Goal: Information Seeking & Learning: Learn about a topic

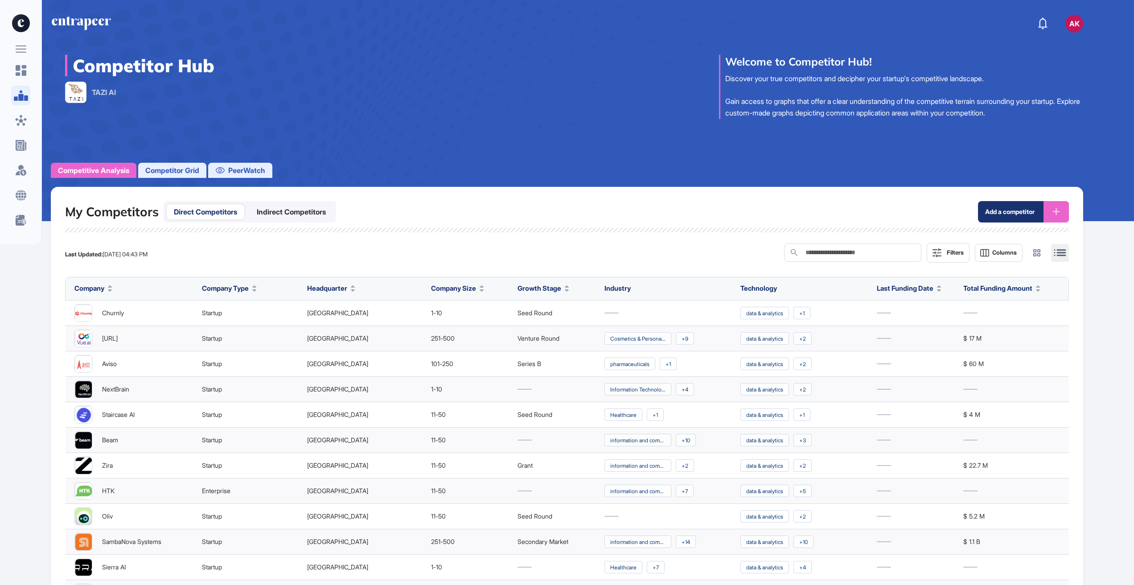
scroll to position [0, 0]
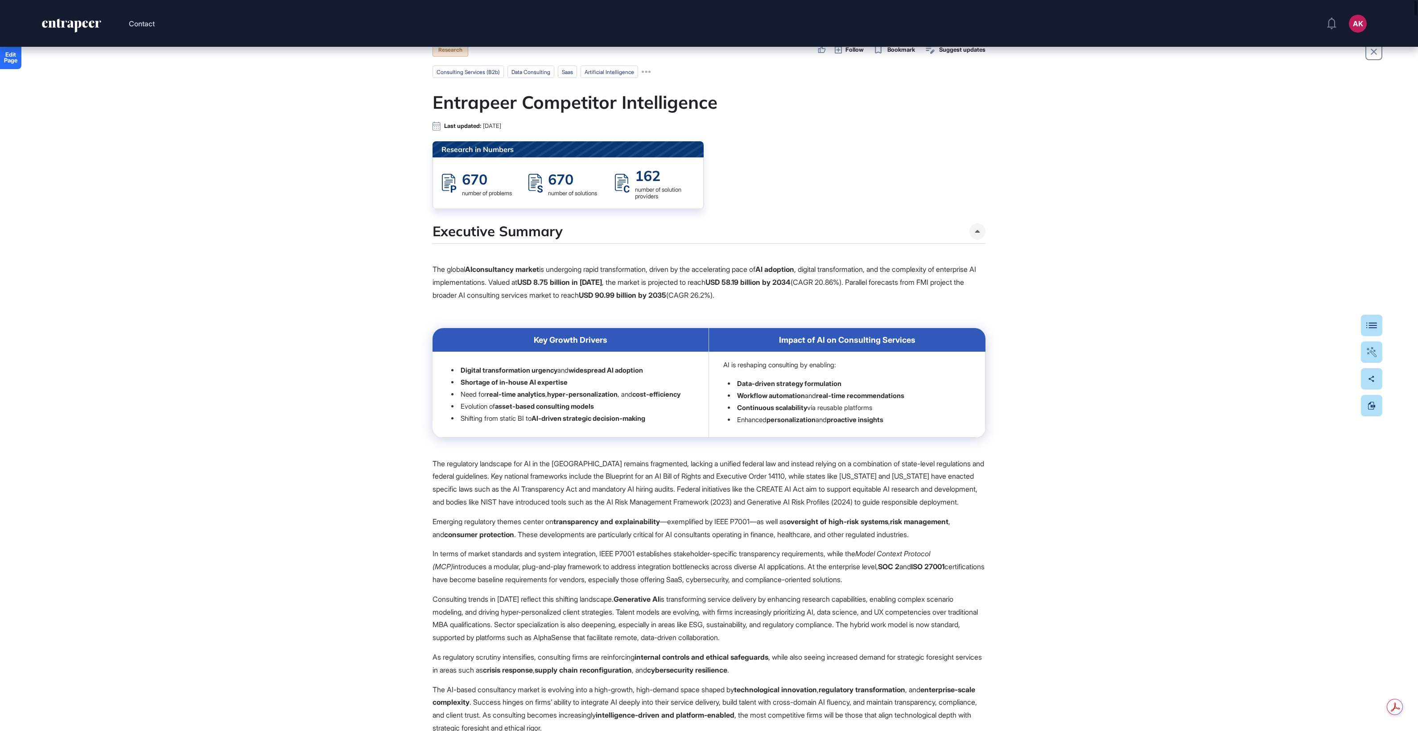
scroll to position [137, 0]
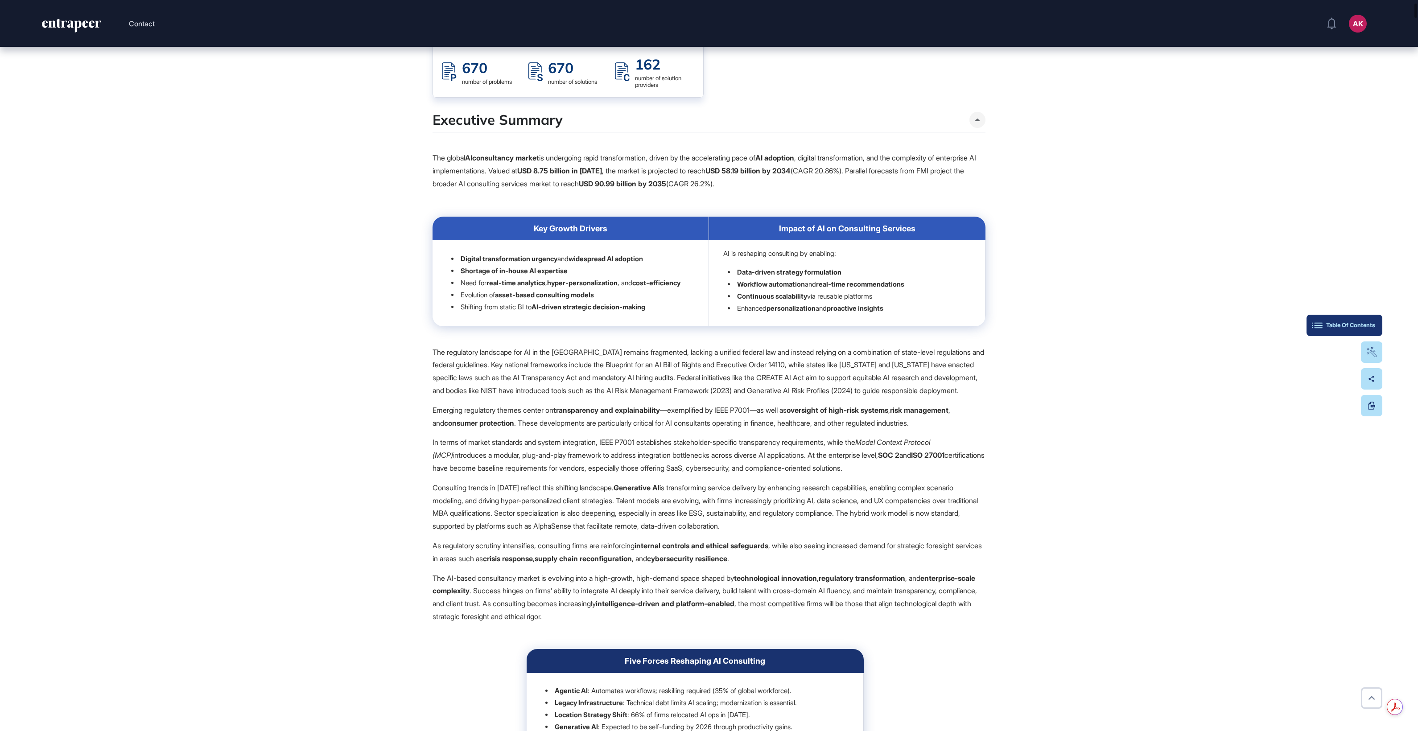
click at [1362, 323] on div "Table Of Contents" at bounding box center [1344, 325] width 62 height 7
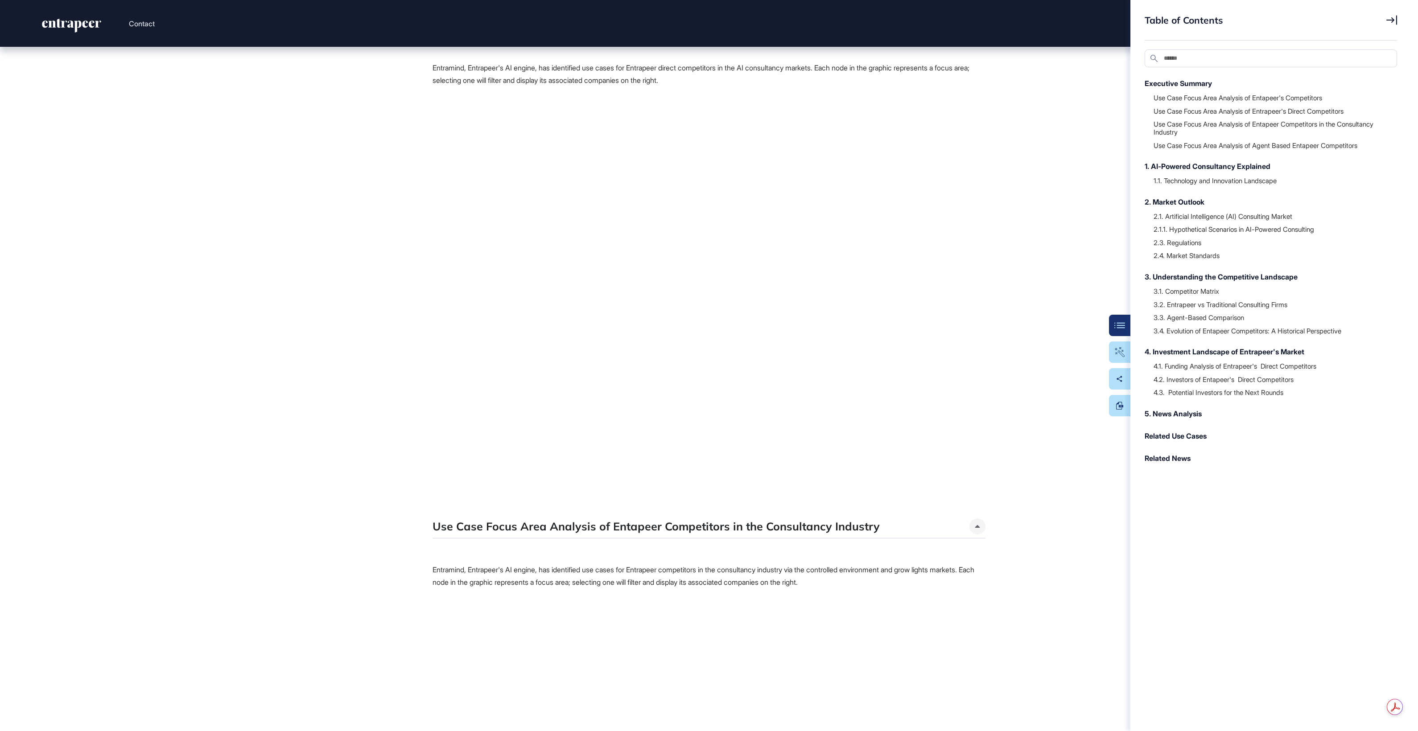
scroll to position [2672, 0]
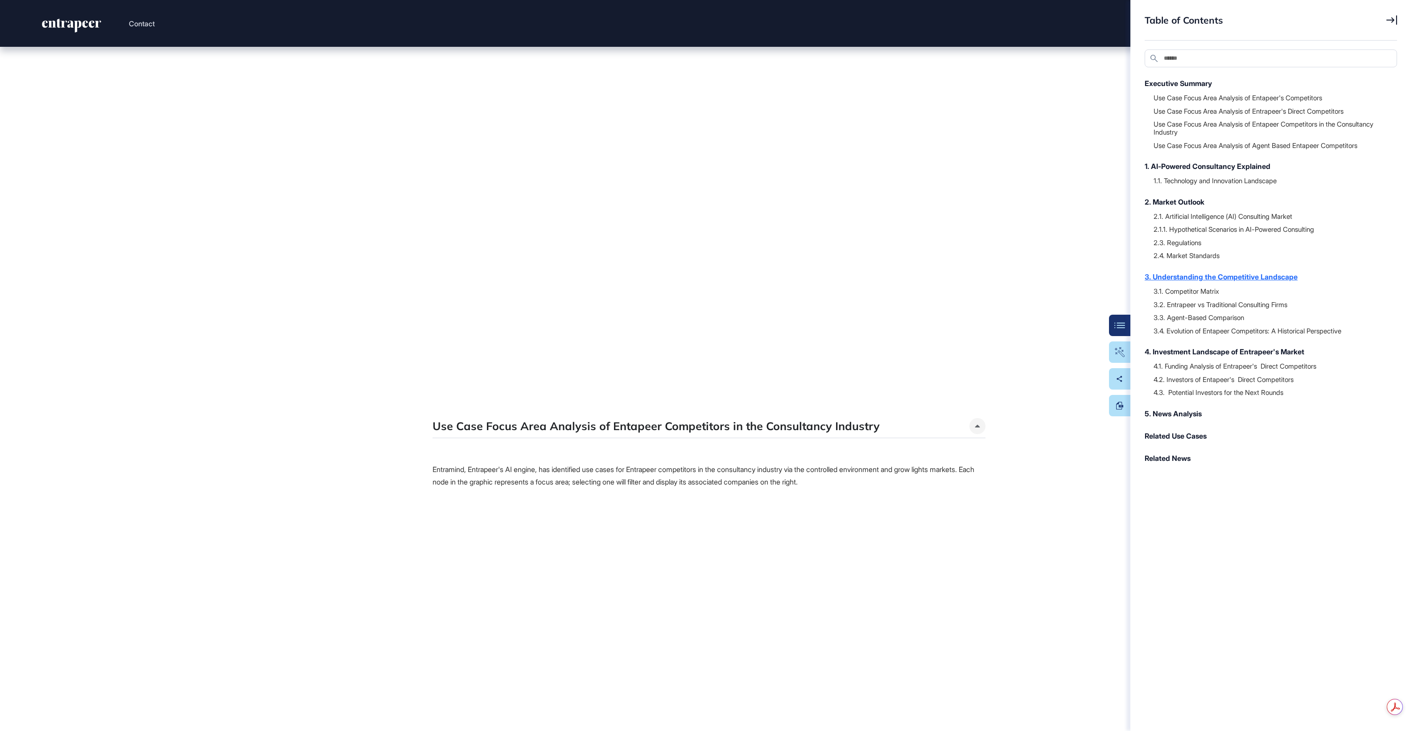
click at [1225, 278] on div "3. Understanding the Competitive Landscape" at bounding box center [1265, 277] width 243 height 11
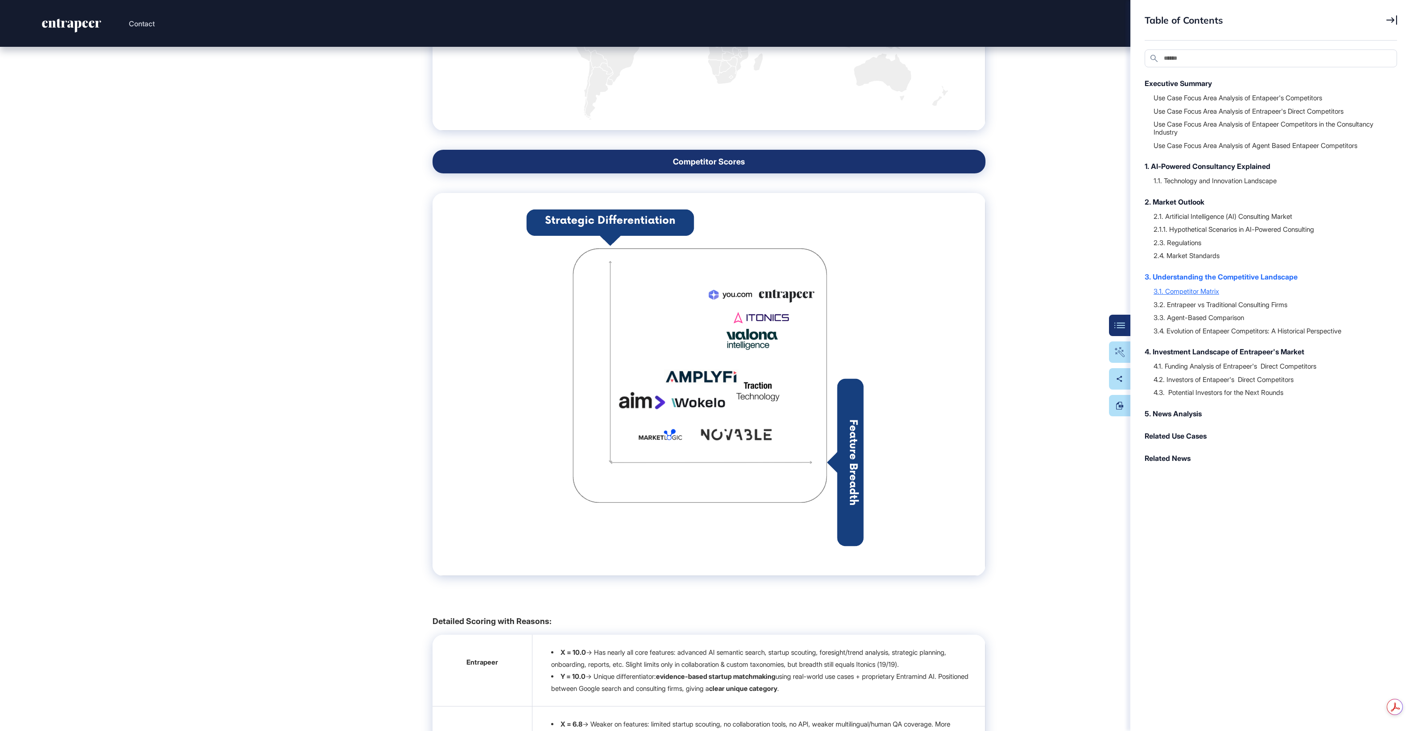
click at [1211, 294] on div "3.1. Competitor Matrix" at bounding box center [1270, 291] width 235 height 9
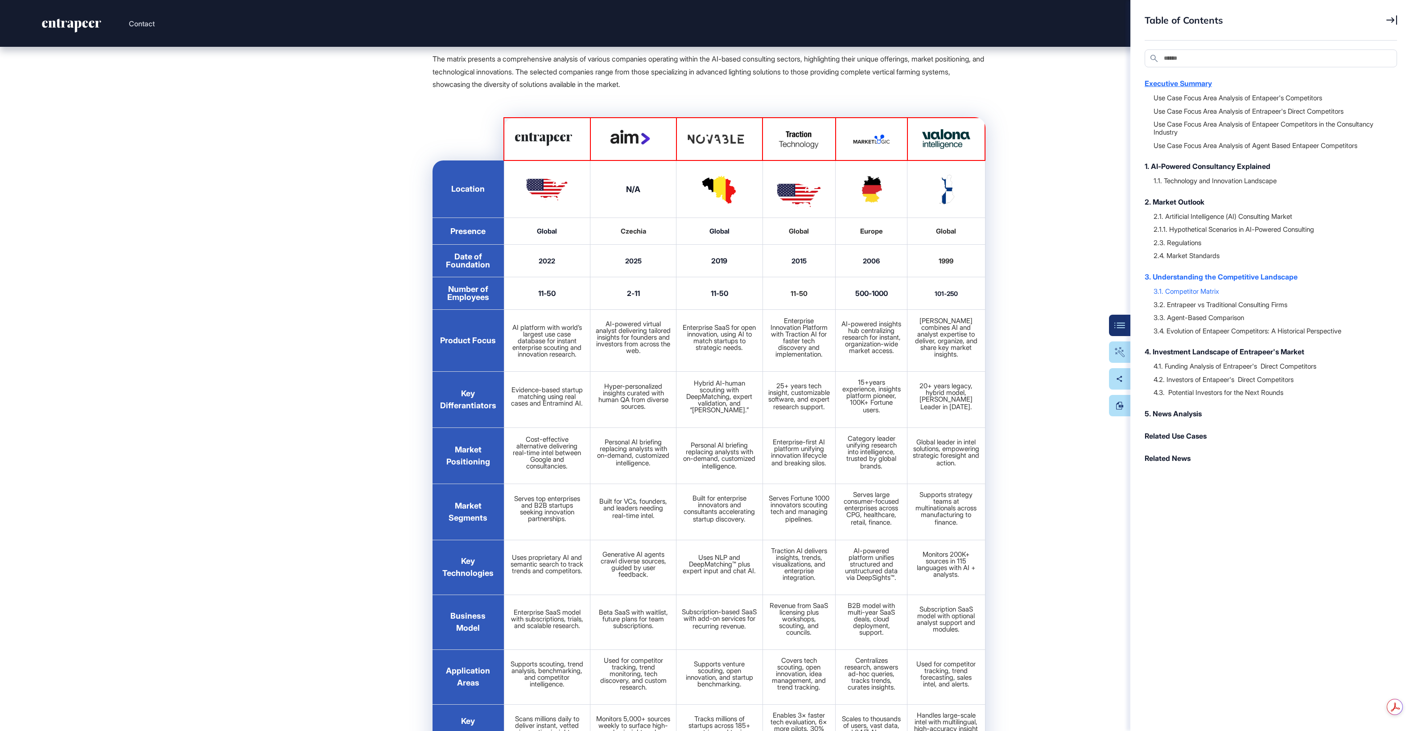
scroll to position [21971, 0]
click at [1396, 15] on icon at bounding box center [1391, 20] width 11 height 10
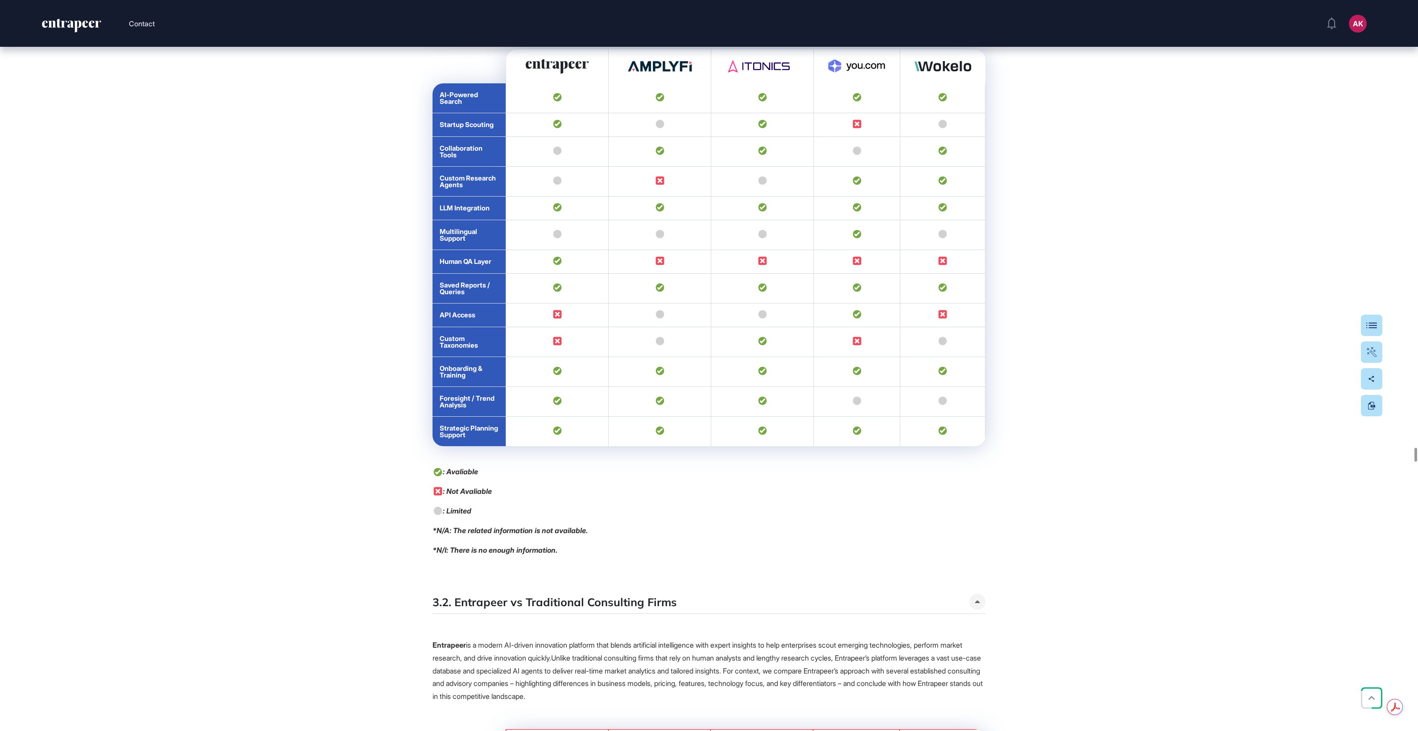
scroll to position [23381, 0]
